Goal: Task Accomplishment & Management: Use online tool/utility

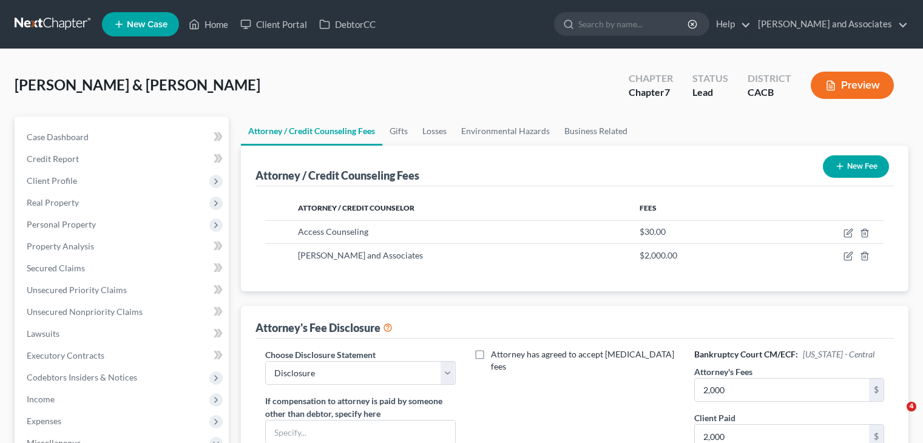
select select "0"
click at [41, 33] on link at bounding box center [54, 24] width 78 height 22
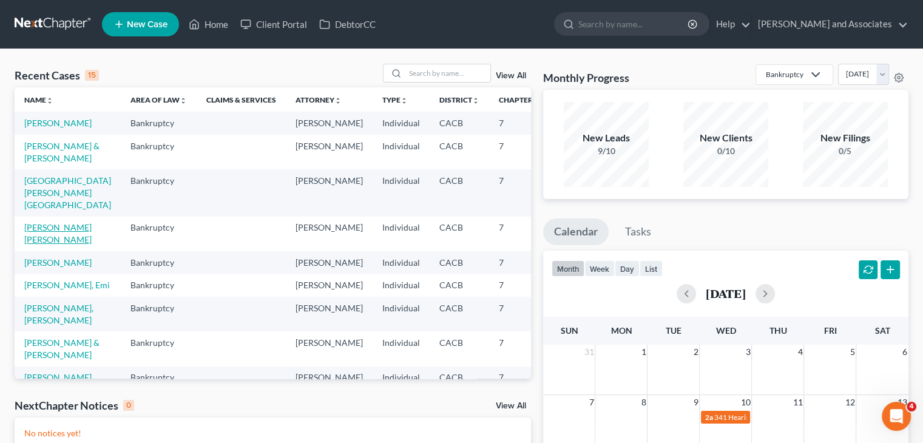
click at [40, 245] on link "Zurita Valerio, Jesus" at bounding box center [57, 233] width 67 height 22
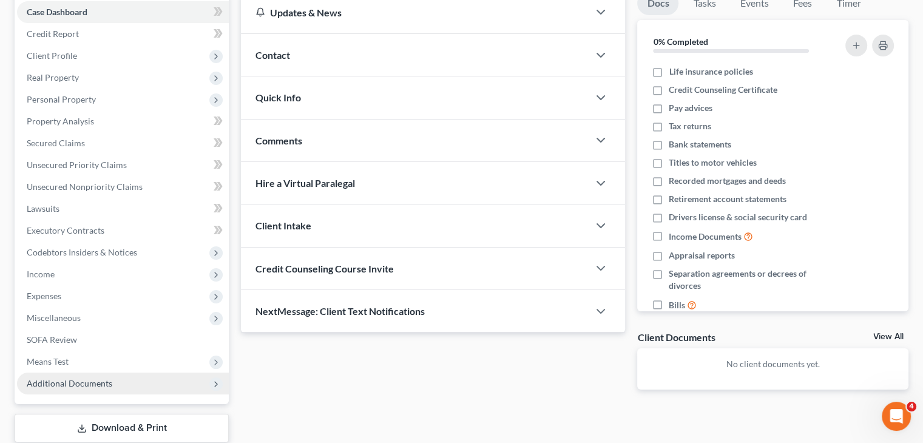
scroll to position [170, 0]
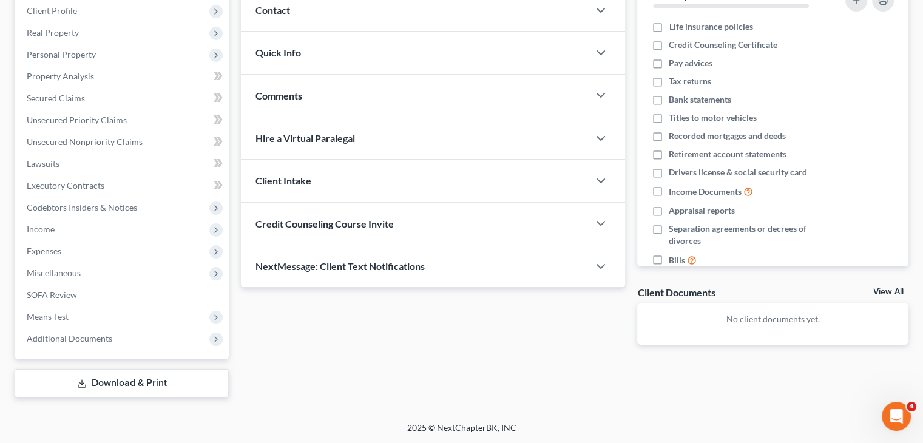
click at [133, 392] on link "Download & Print" at bounding box center [122, 383] width 214 height 29
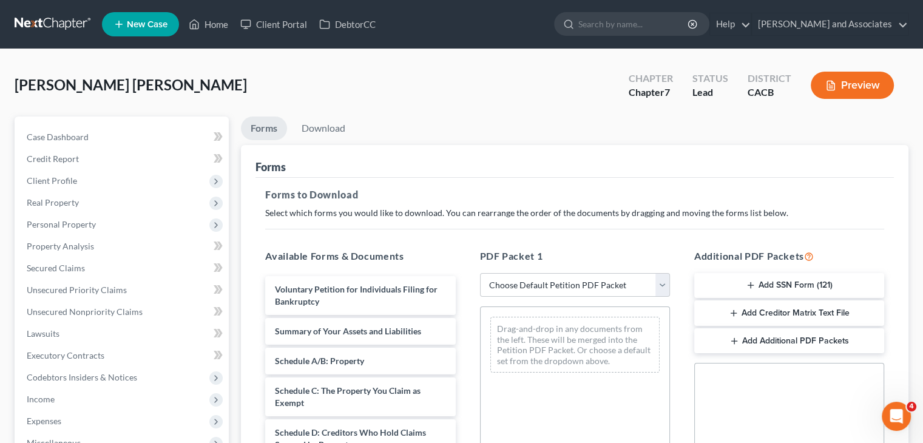
click at [813, 310] on button "Add Creditor Matrix Text File" at bounding box center [789, 312] width 190 height 25
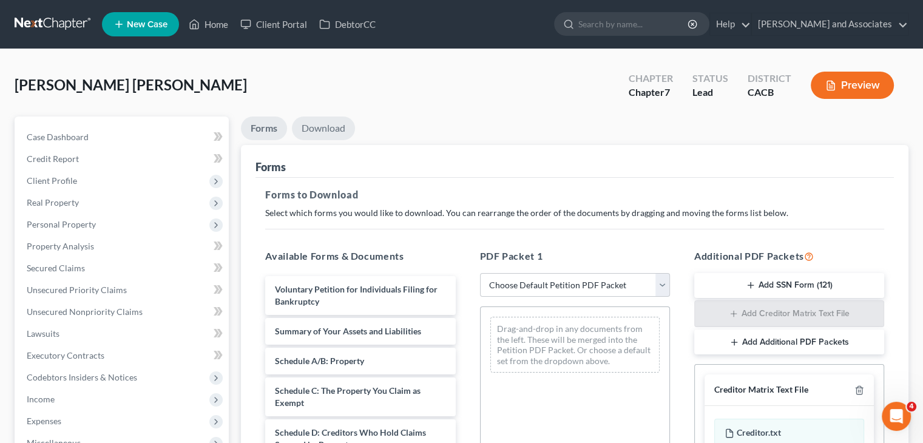
click at [327, 124] on link "Download" at bounding box center [323, 129] width 63 height 24
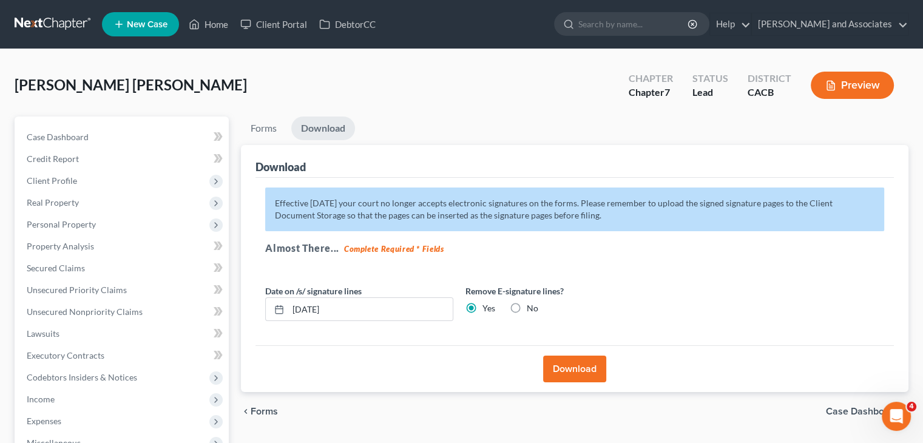
click at [567, 360] on button "Download" at bounding box center [574, 369] width 63 height 27
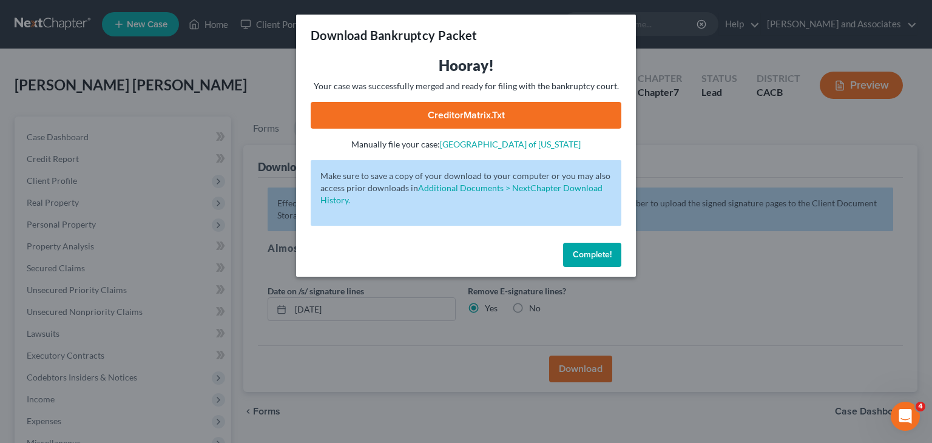
click at [480, 121] on link "CreditorMatrix.txt" at bounding box center [466, 115] width 311 height 27
click at [583, 253] on span "Complete!" at bounding box center [592, 254] width 39 height 10
